Goal: Navigation & Orientation: Find specific page/section

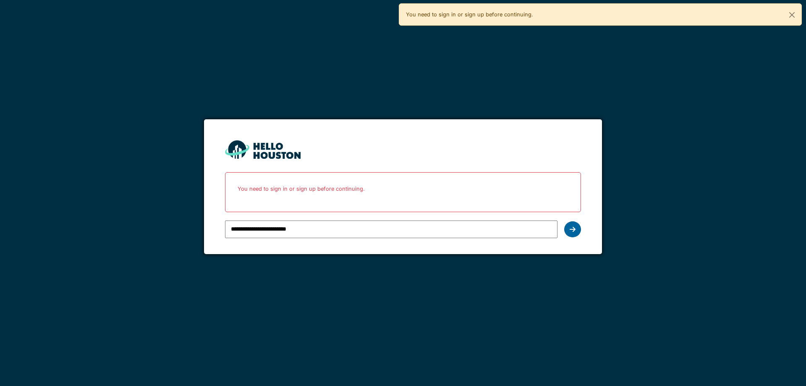
click at [572, 236] on div at bounding box center [572, 229] width 17 height 16
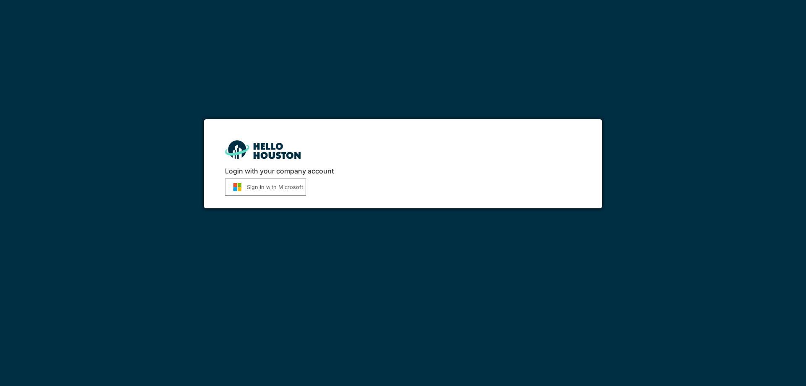
click at [289, 195] on button "Sign in with Microsoft" at bounding box center [265, 186] width 81 height 17
click at [292, 191] on button "Sign in with Microsoft" at bounding box center [265, 186] width 81 height 17
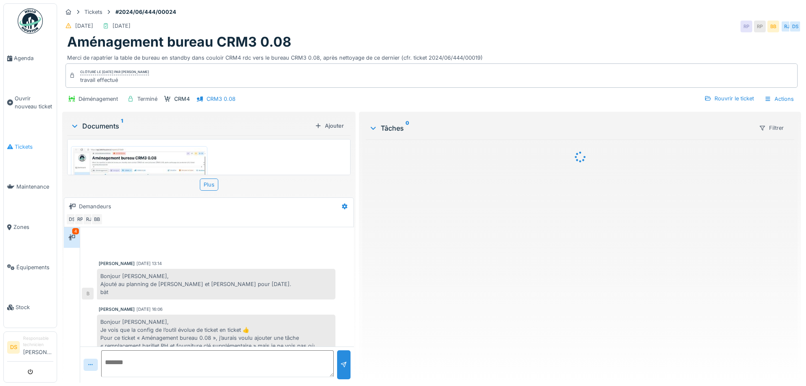
scroll to position [216, 0]
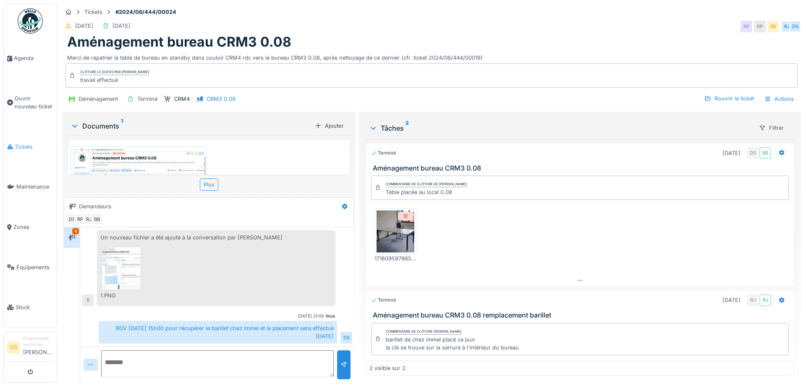
click at [38, 143] on span "Tickets" at bounding box center [34, 147] width 39 height 8
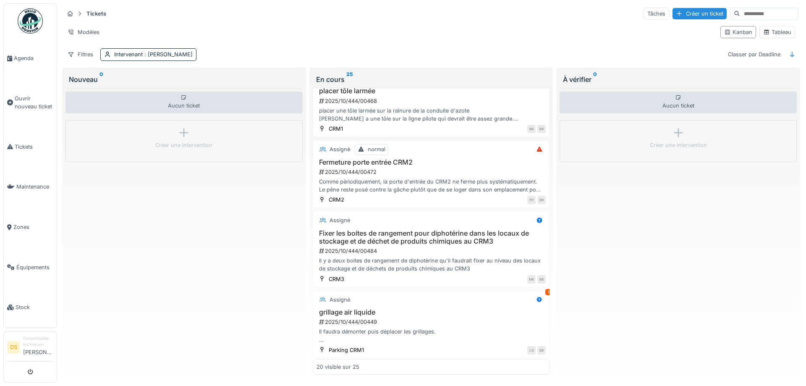
scroll to position [1152, 0]
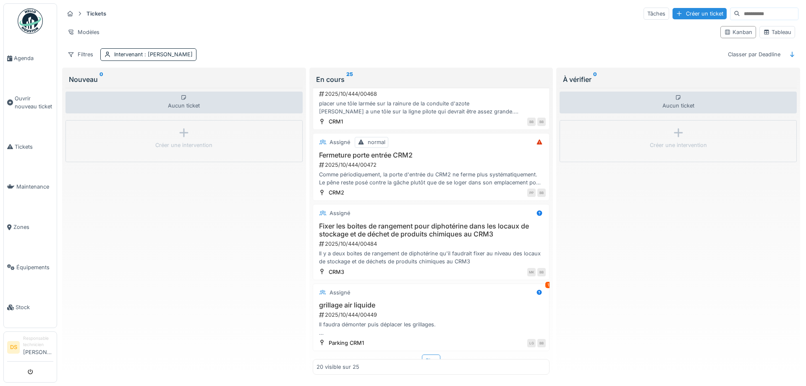
click at [434, 356] on div "Plus" at bounding box center [431, 360] width 18 height 12
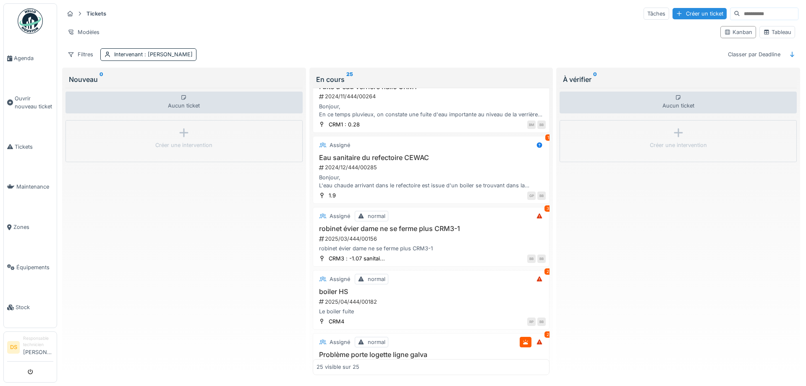
scroll to position [13, 0]
